Goal: Use online tool/utility: Utilize a website feature to perform a specific function

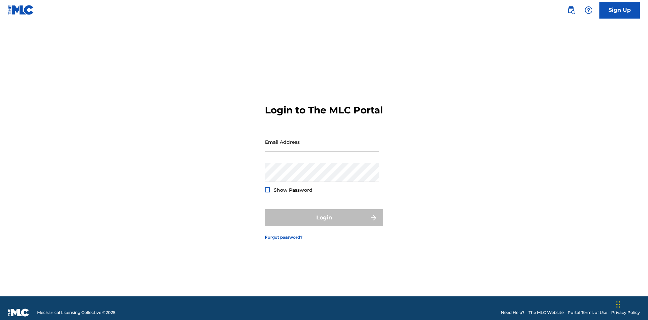
scroll to position [9, 0]
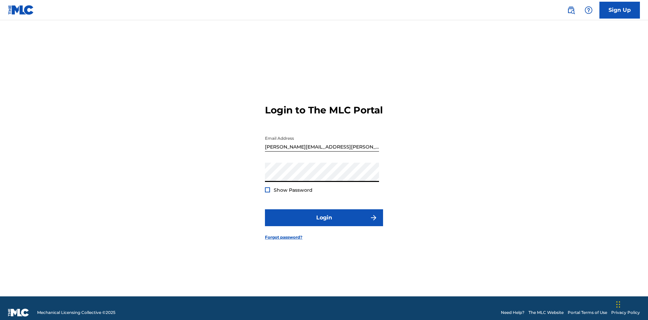
scroll to position [9, 0]
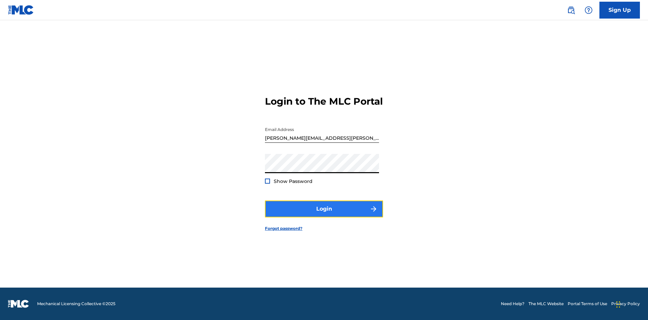
click at [324, 215] on button "Login" at bounding box center [324, 208] width 118 height 17
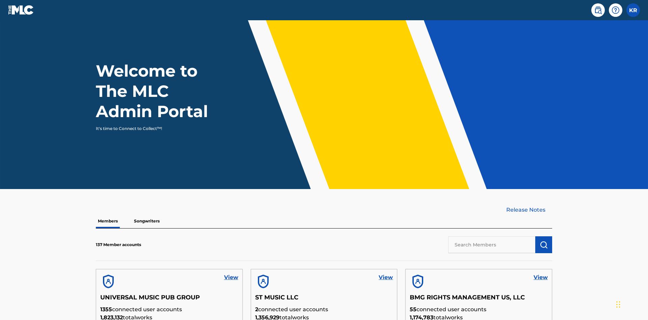
click at [492, 236] on input "text" at bounding box center [491, 244] width 87 height 17
click at [544, 241] on img "submit" at bounding box center [544, 245] width 8 height 8
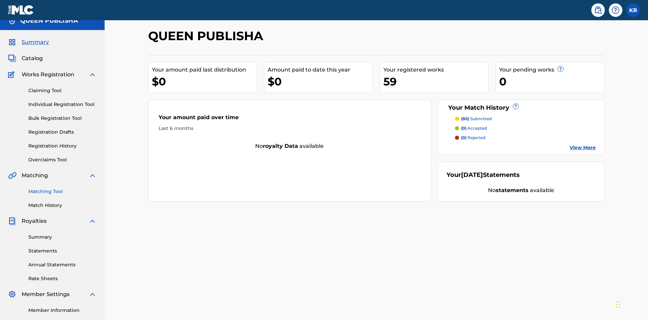
click at [62, 188] on link "Matching Tool" at bounding box center [62, 191] width 68 height 7
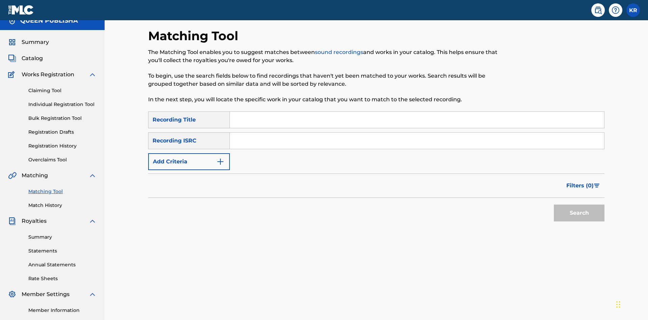
click at [417, 112] on input "Search Form" at bounding box center [417, 120] width 374 height 16
type input "The"
click at [579, 204] on button "Search" at bounding box center [579, 212] width 51 height 17
click at [417, 112] on input "The" at bounding box center [417, 120] width 374 height 16
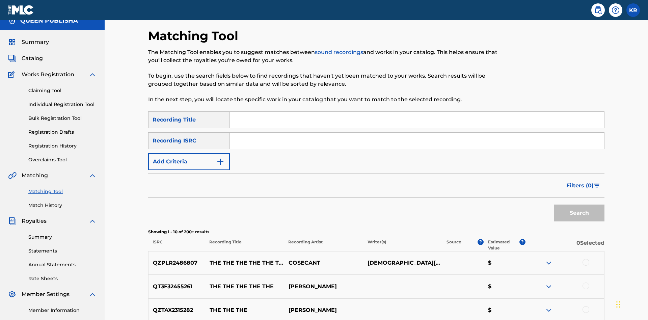
click at [417, 133] on input "Search Form" at bounding box center [417, 141] width 374 height 16
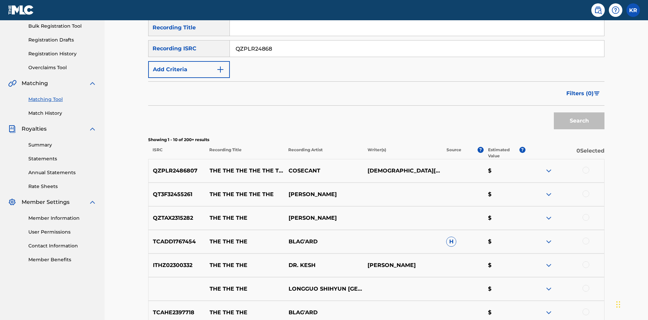
type input "QZPLR2486807"
click at [579, 112] on button "Search" at bounding box center [579, 120] width 51 height 17
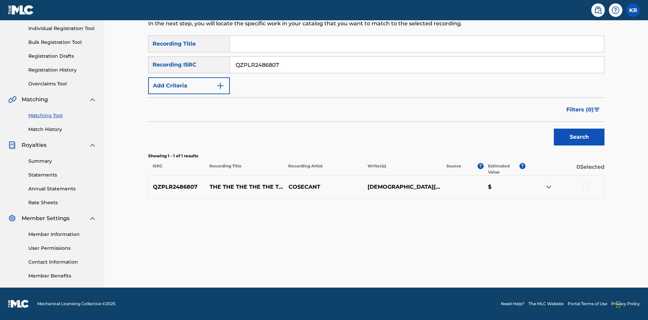
click at [585, 186] on div at bounding box center [585, 186] width 7 height 7
click at [474, 265] on button "Match 1 Group" at bounding box center [474, 264] width 75 height 17
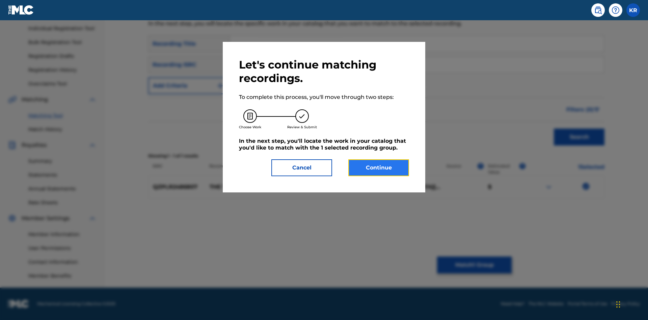
click at [379, 168] on button "Continue" at bounding box center [378, 167] width 61 height 17
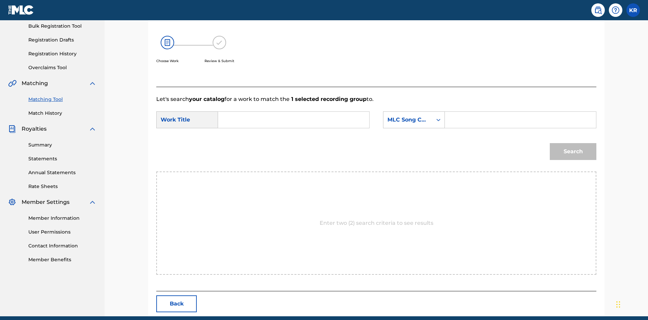
click at [294, 112] on input "Search Form" at bounding box center [294, 120] width 140 height 16
type input "ALL FIELDS FILLED"
click at [520, 112] on input "Search Form" at bounding box center [520, 120] width 140 height 16
type input "FE4B37"
click at [573, 143] on button "Search" at bounding box center [573, 151] width 47 height 17
